Goal: Transaction & Acquisition: Purchase product/service

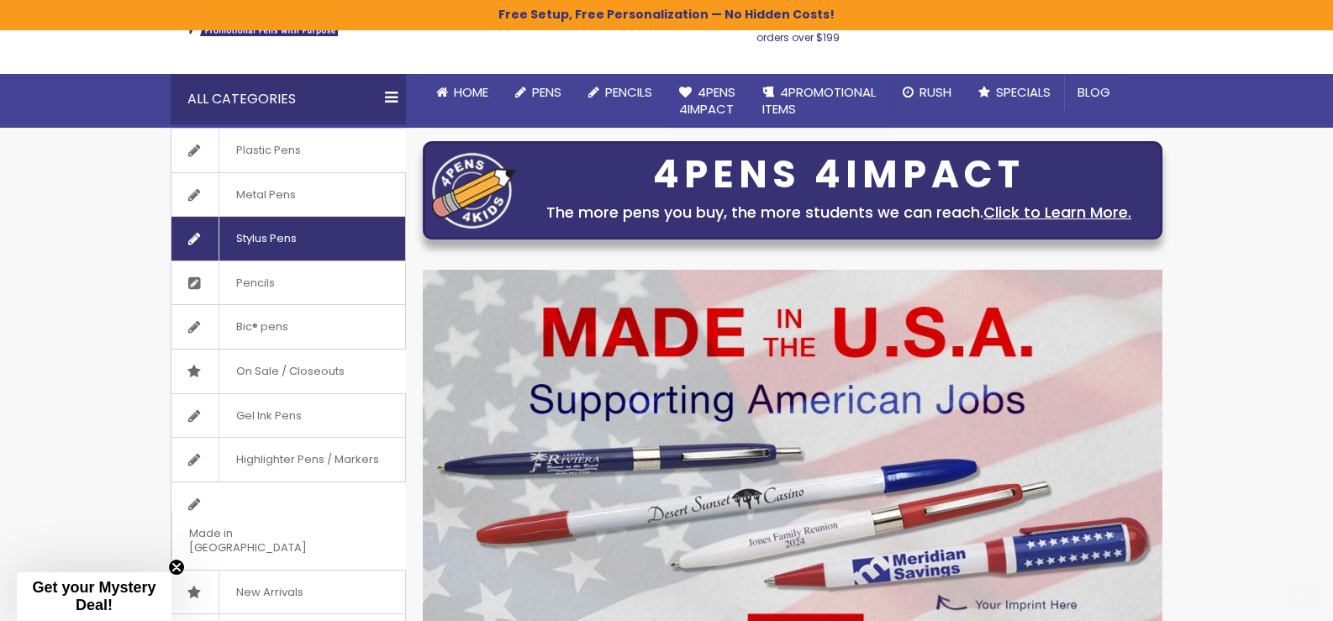
scroll to position [167, 0]
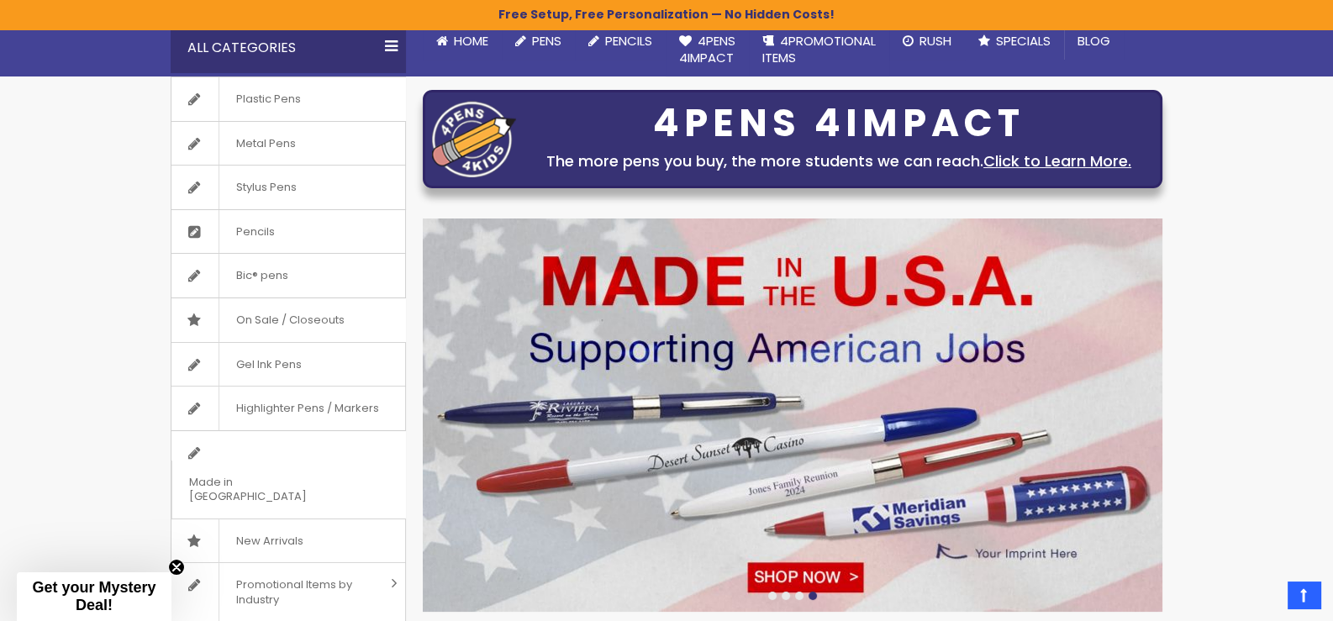
click at [386, 50] on div "All Categories" at bounding box center [288, 48] width 235 height 50
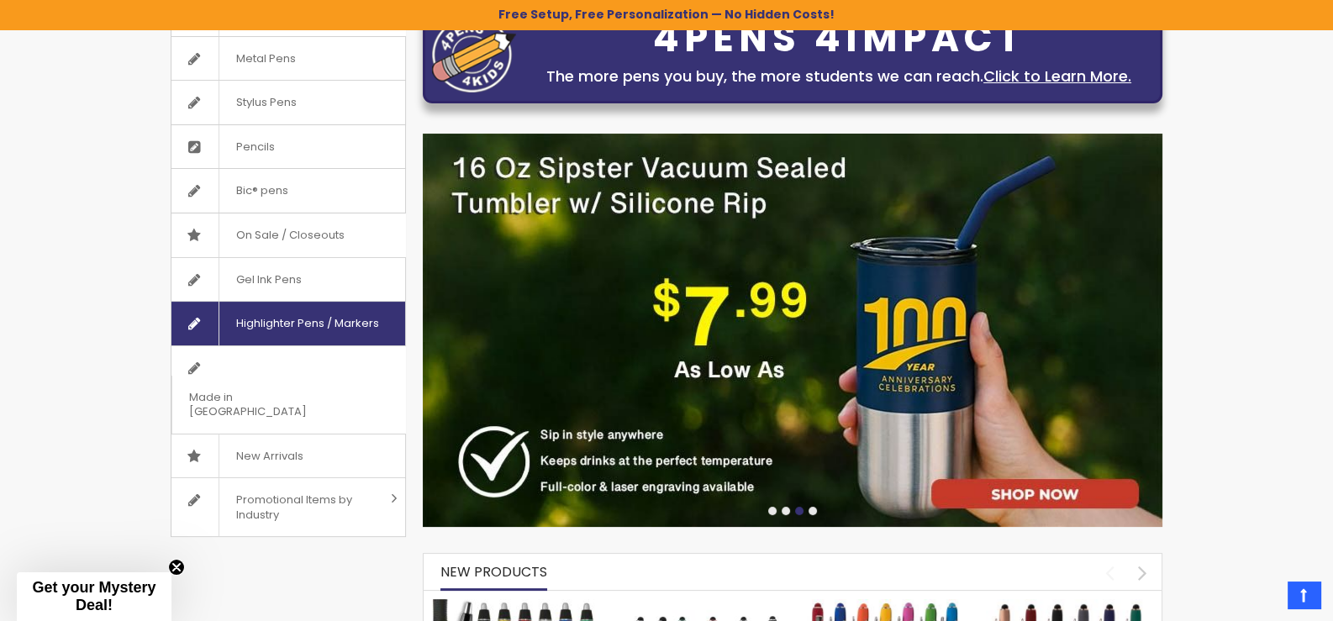
scroll to position [0, 0]
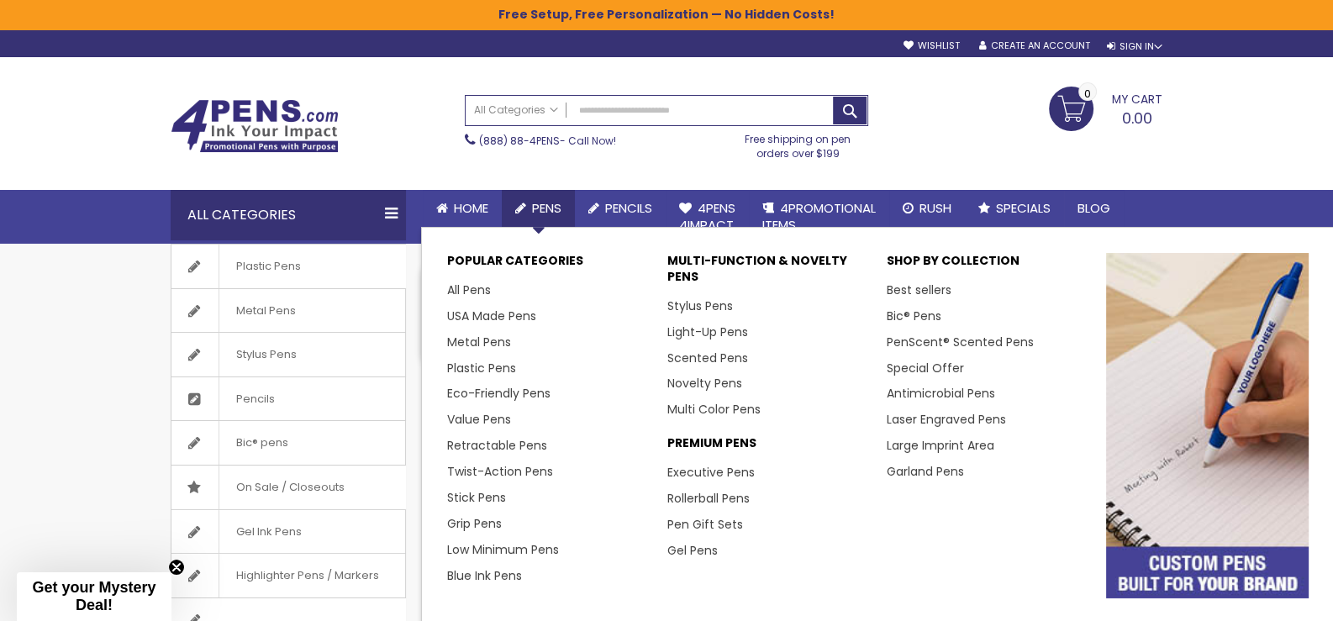
click at [540, 205] on span "Pens" at bounding box center [546, 208] width 29 height 18
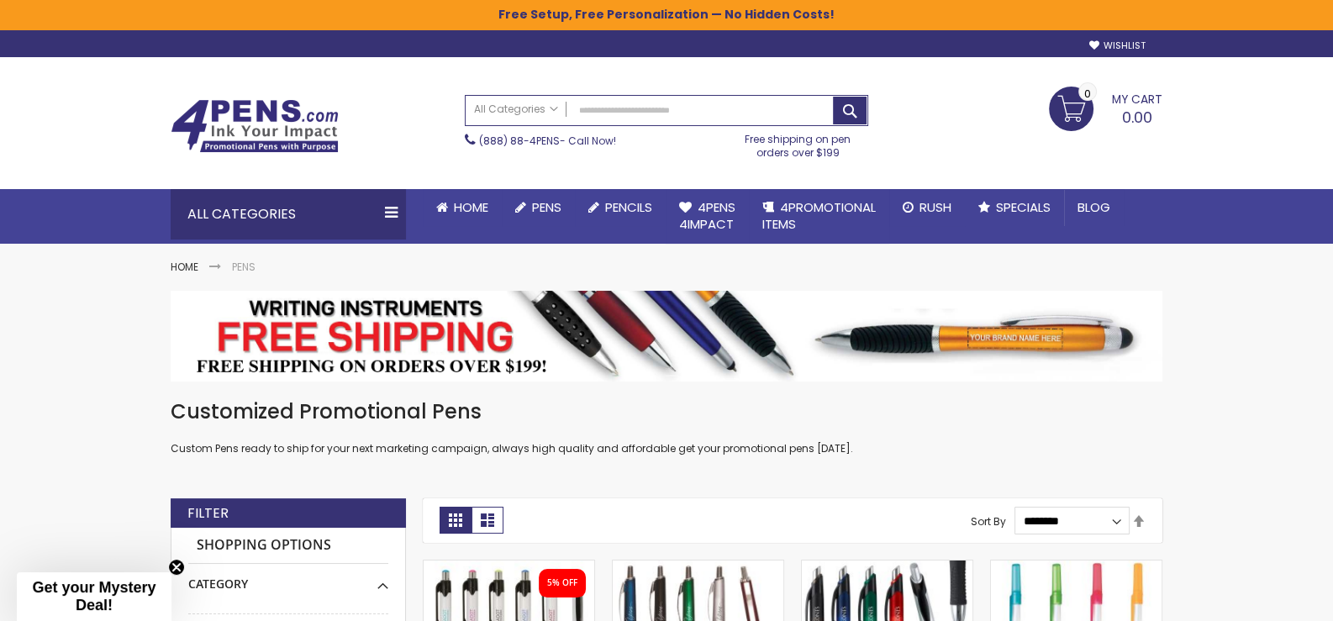
click at [540, 205] on span "Pens" at bounding box center [546, 207] width 29 height 18
click at [524, 206] on icon at bounding box center [520, 208] width 11 height 13
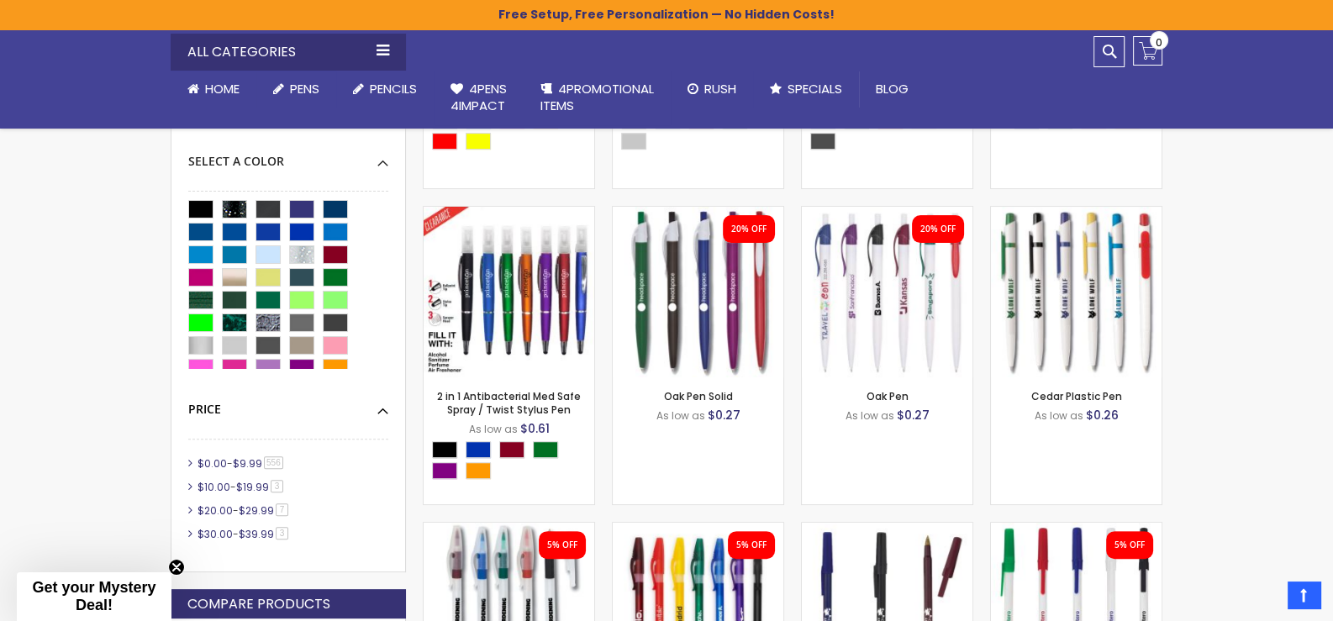
scroll to position [672, 0]
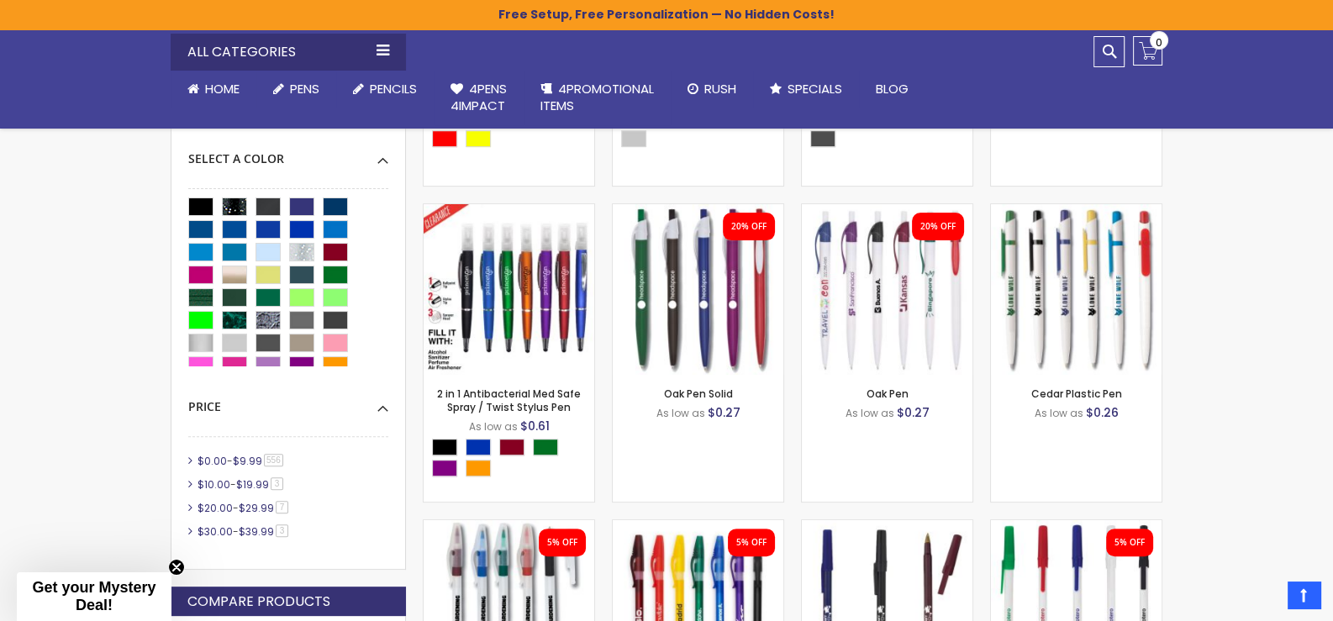
click at [387, 250] on div at bounding box center [288, 282] width 200 height 168
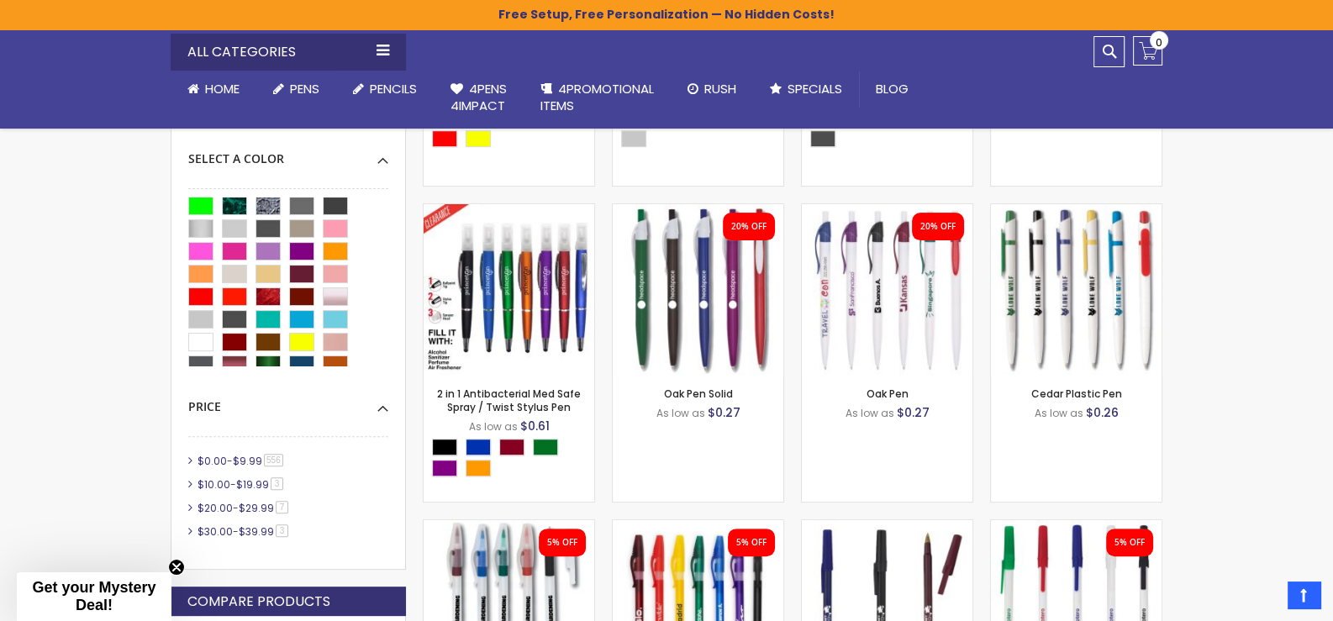
scroll to position [119, 0]
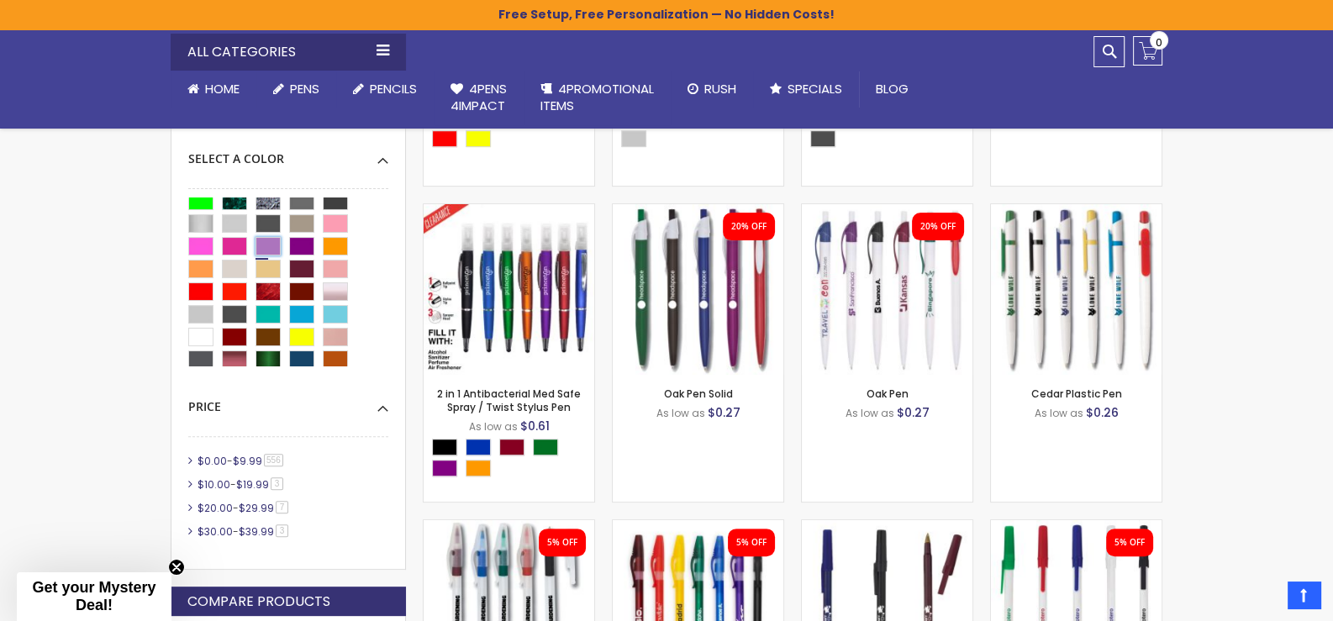
click at [273, 245] on div "Grapetini" at bounding box center [267, 246] width 25 height 18
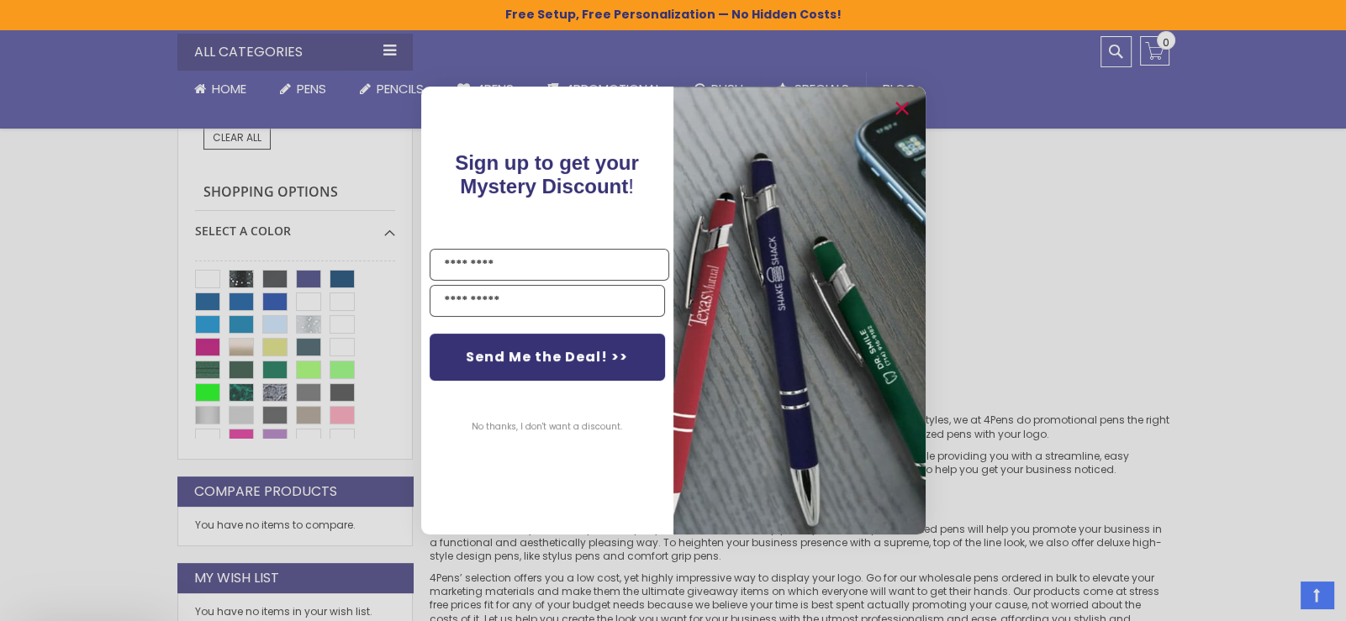
scroll to position [420, 0]
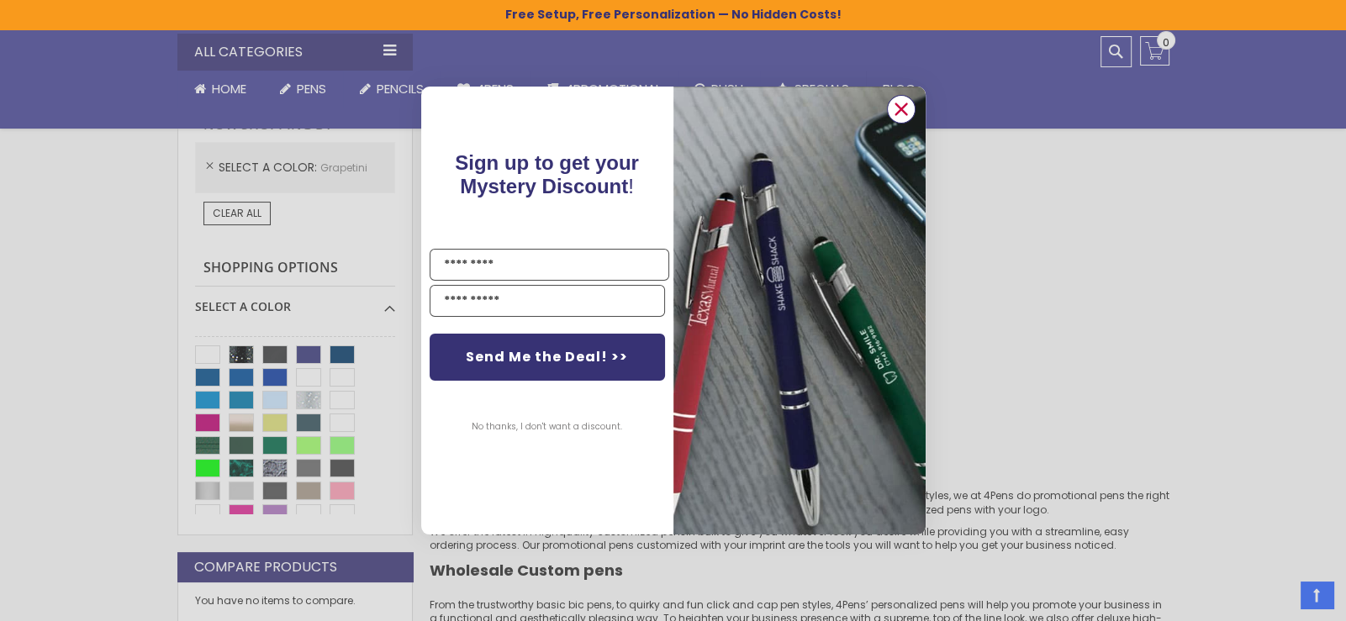
click at [910, 110] on circle "Close dialog" at bounding box center [899, 109] width 25 height 25
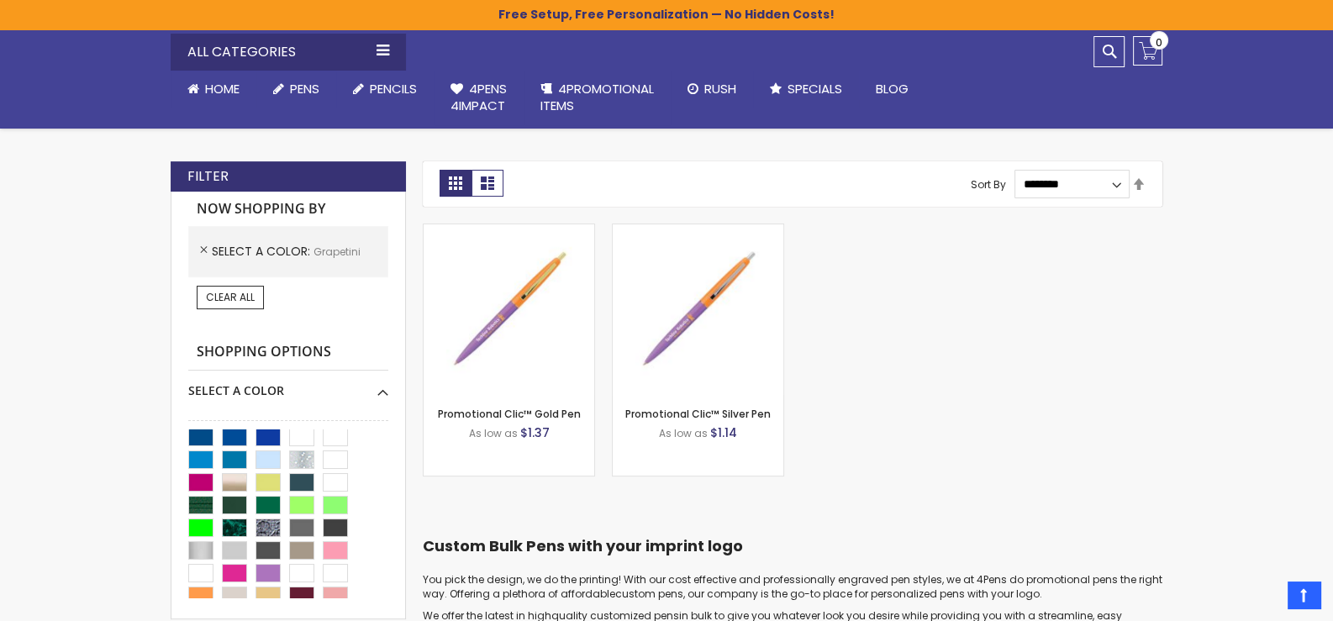
scroll to position [0, 0]
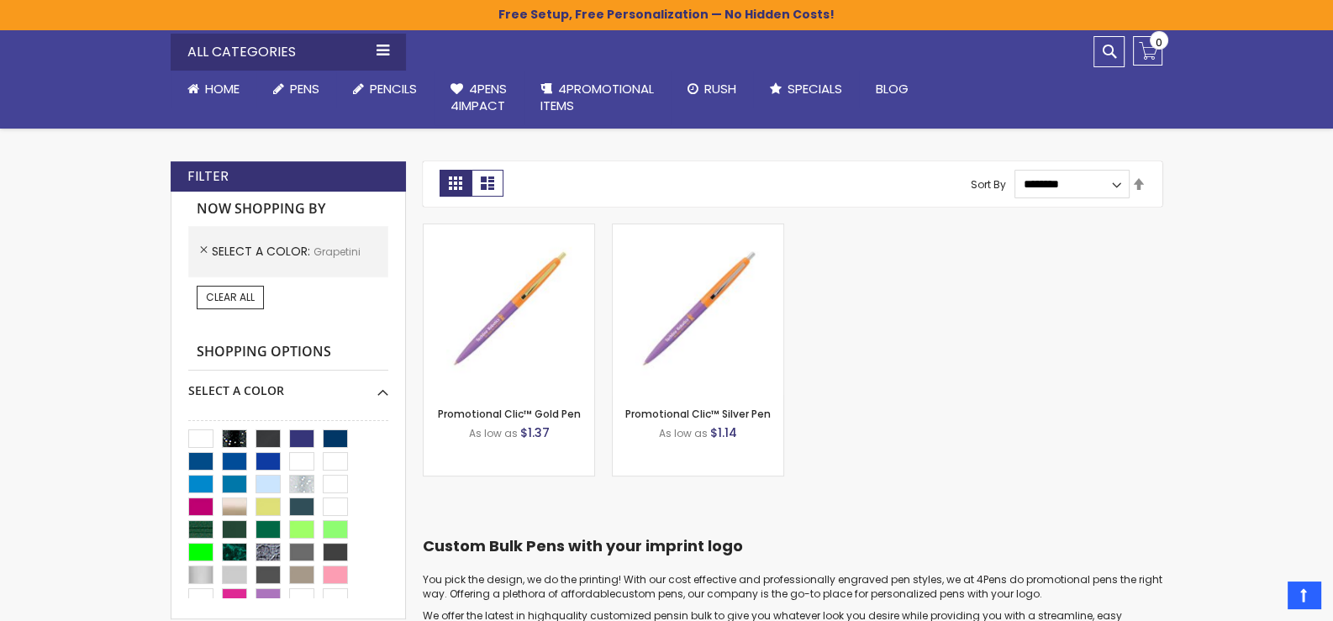
scroll to position [672, 0]
